Goal: Information Seeking & Learning: Learn about a topic

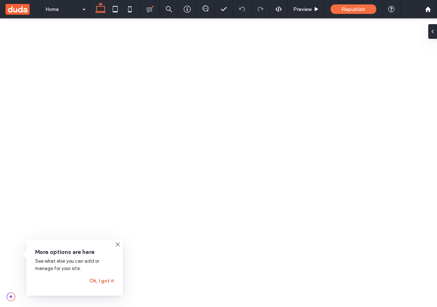
click at [101, 282] on button "Ok, I got it" at bounding box center [101, 281] width 25 height 12
click at [106, 278] on button "Ok, I got it" at bounding box center [101, 281] width 25 height 12
click at [117, 243] on icon at bounding box center [118, 244] width 6 height 6
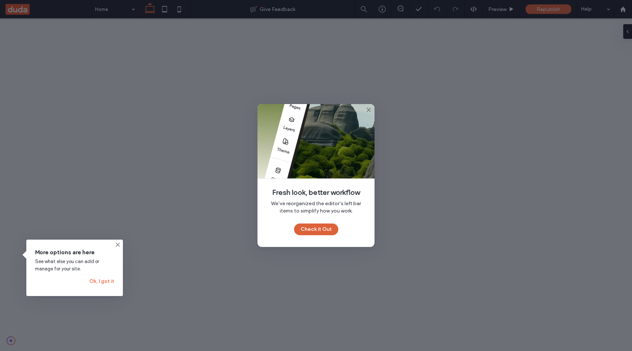
click at [315, 225] on button "Check it Out" at bounding box center [316, 229] width 44 height 12
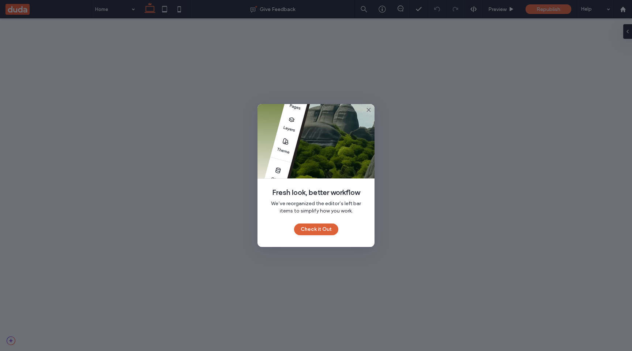
click at [321, 226] on button "Check it Out" at bounding box center [316, 229] width 44 height 12
click at [322, 229] on button "Check it Out" at bounding box center [316, 229] width 44 height 12
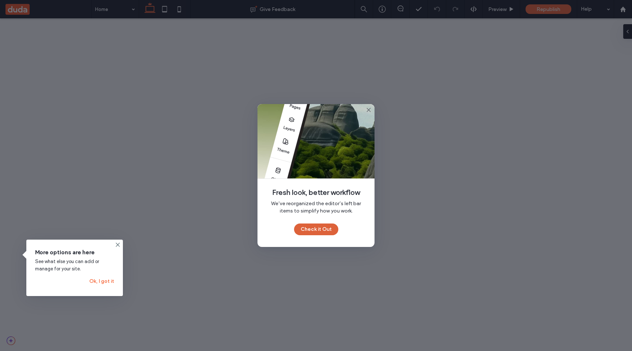
click at [311, 232] on button "Check it Out" at bounding box center [316, 229] width 44 height 12
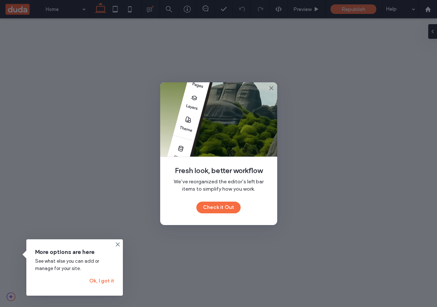
click at [309, 90] on div "Fresh look, better workflow We’ve reorganized the editor’s left bar items to si…" at bounding box center [218, 153] width 437 height 307
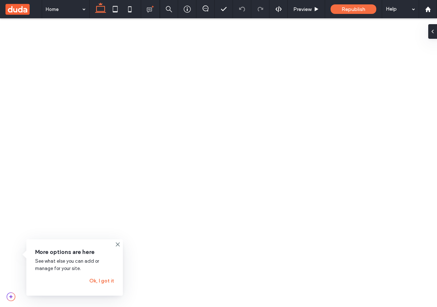
click at [105, 279] on button "Ok, I got it" at bounding box center [101, 281] width 25 height 12
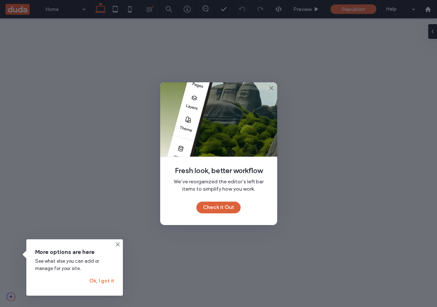
click at [224, 210] on button "Check it Out" at bounding box center [218, 208] width 44 height 12
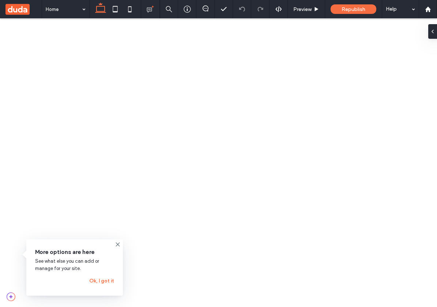
drag, startPoint x: 108, startPoint y: 846, endPoint x: 103, endPoint y: 716, distance: 130.7
click at [109, 281] on button "Ok, I got it" at bounding box center [101, 281] width 25 height 12
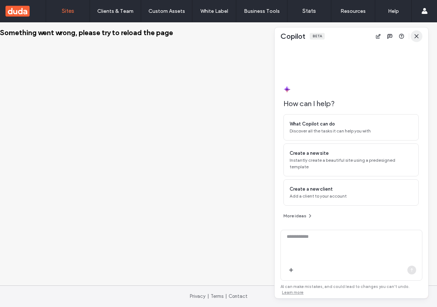
click at [419, 37] on icon "button" at bounding box center [417, 36] width 6 height 6
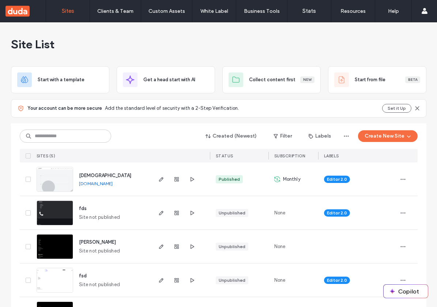
click at [47, 250] on img at bounding box center [55, 260] width 36 height 50
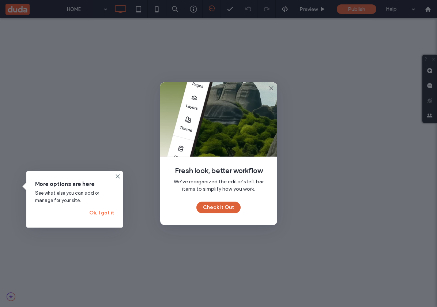
click at [230, 206] on button "Check it Out" at bounding box center [218, 208] width 44 height 12
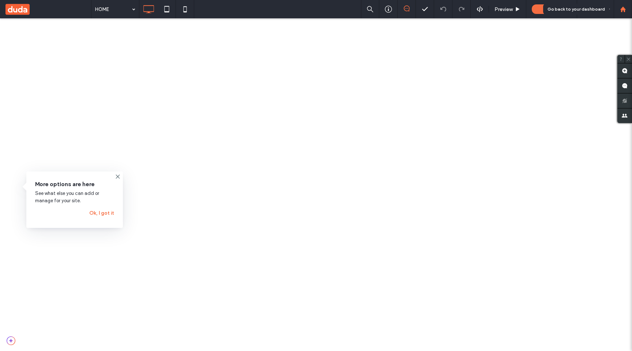
click at [437, 8] on icon at bounding box center [623, 9] width 6 height 6
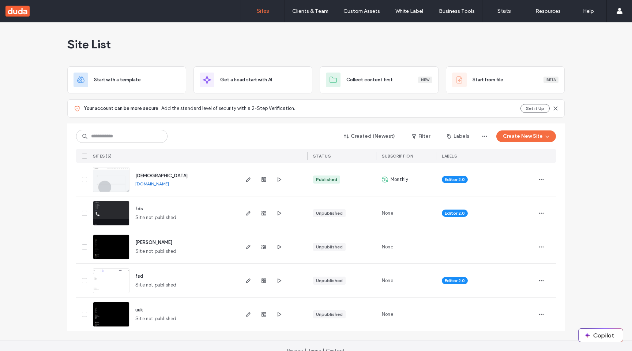
click at [102, 175] on img at bounding box center [111, 192] width 36 height 50
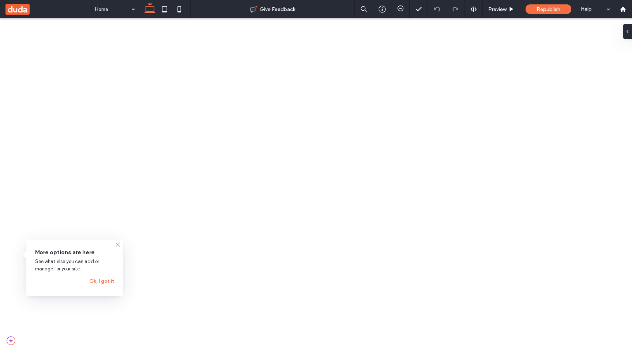
click at [117, 242] on icon at bounding box center [118, 244] width 6 height 6
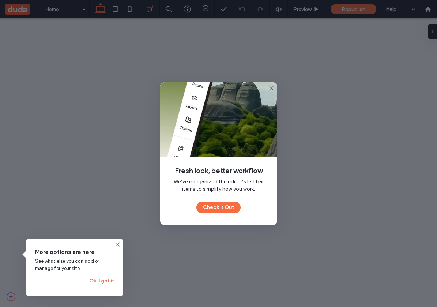
click at [309, 96] on div "Fresh look, better workflow We’ve reorganized the editor’s left bar items to si…" at bounding box center [218, 153] width 437 height 307
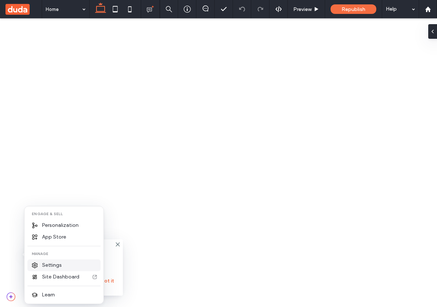
click at [46, 267] on span "Settings" at bounding box center [52, 265] width 20 height 7
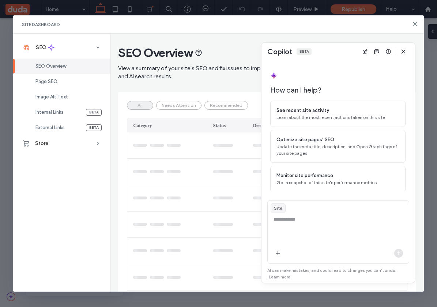
scroll to position [18, 0]
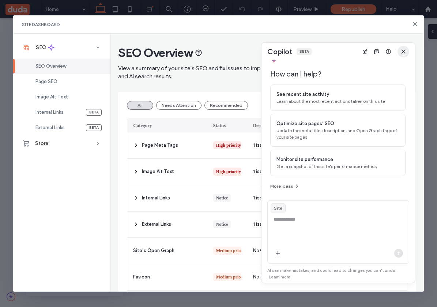
click at [402, 53] on icon "button" at bounding box center [404, 52] width 6 height 6
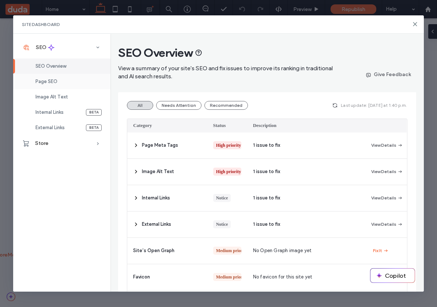
click at [60, 78] on div "Page SEO" at bounding box center [61, 81] width 97 height 15
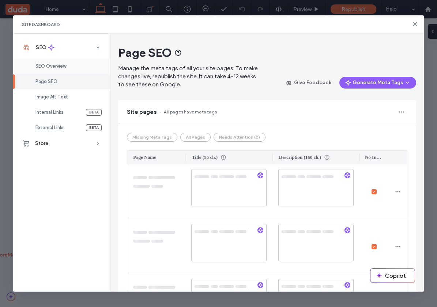
click at [65, 67] on span "SEO Overview" at bounding box center [50, 65] width 31 height 5
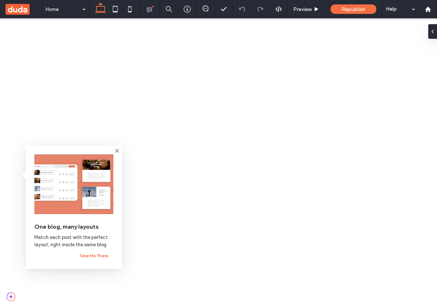
click at [117, 150] on icon at bounding box center [117, 151] width 6 height 6
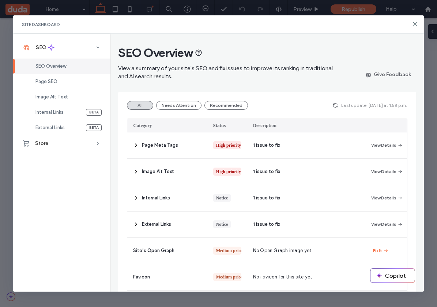
click at [242, 64] on div "SEO Overview View a summary of your site's SEO and fix issues to improve its ra…" at bounding box center [227, 62] width 218 height 35
click at [415, 26] on icon at bounding box center [415, 24] width 6 height 6
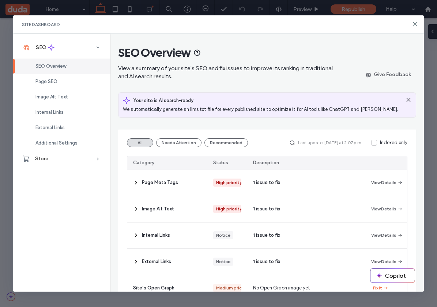
click at [138, 100] on span "Your site is AI search-ready" at bounding box center [163, 100] width 60 height 7
drag, startPoint x: 138, startPoint y: 100, endPoint x: 160, endPoint y: 100, distance: 22.0
click at [160, 100] on span "Your site is AI search-ready" at bounding box center [163, 100] width 60 height 7
click at [325, 60] on div "SEO Overview View a summary of your site's SEO and fix issues to improve its ra…" at bounding box center [227, 62] width 218 height 35
